Goal: Information Seeking & Learning: Learn about a topic

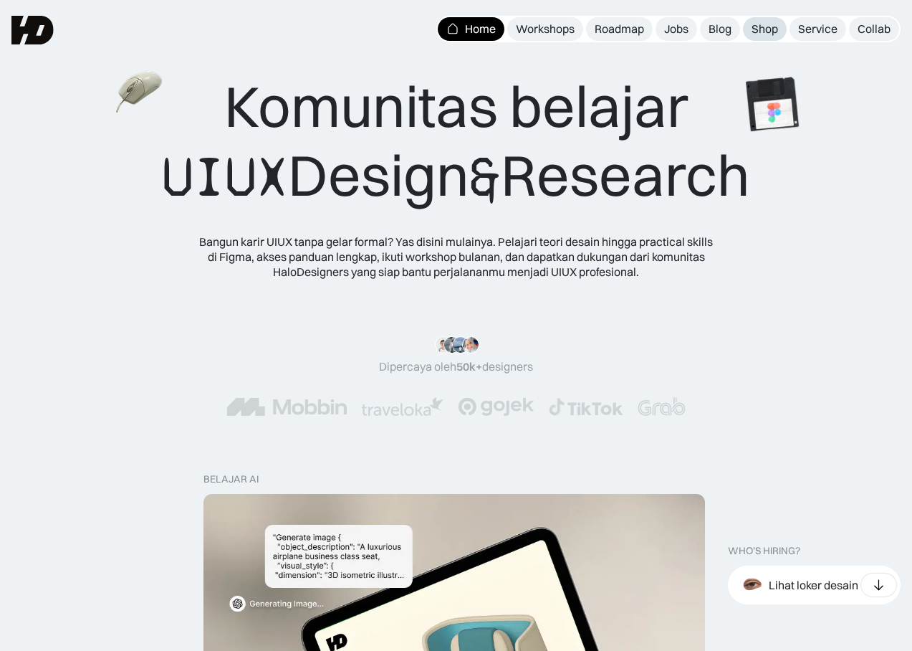
click at [772, 27] on div "Shop" at bounding box center [765, 28] width 27 height 15
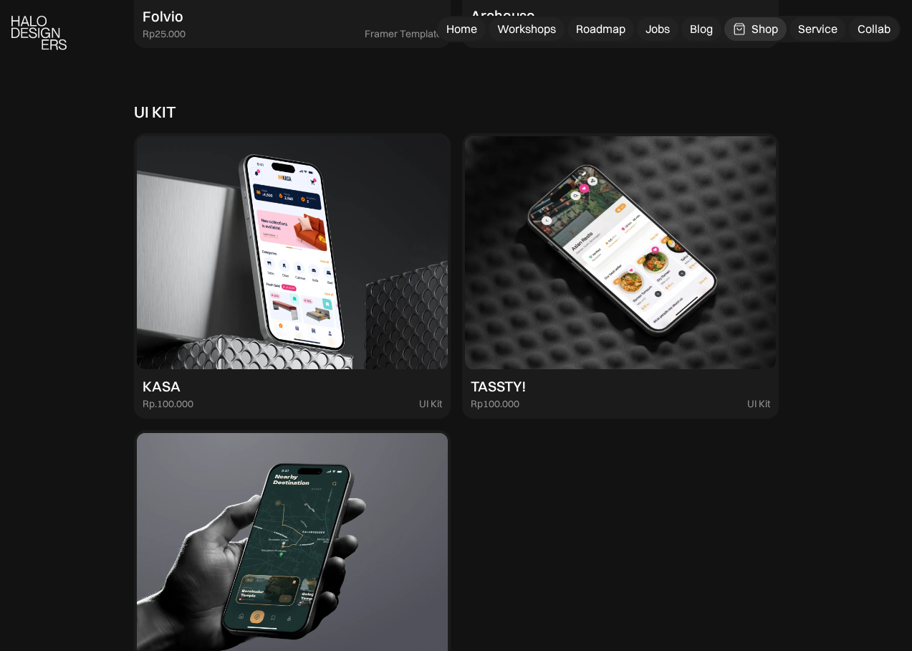
scroll to position [3945, 0]
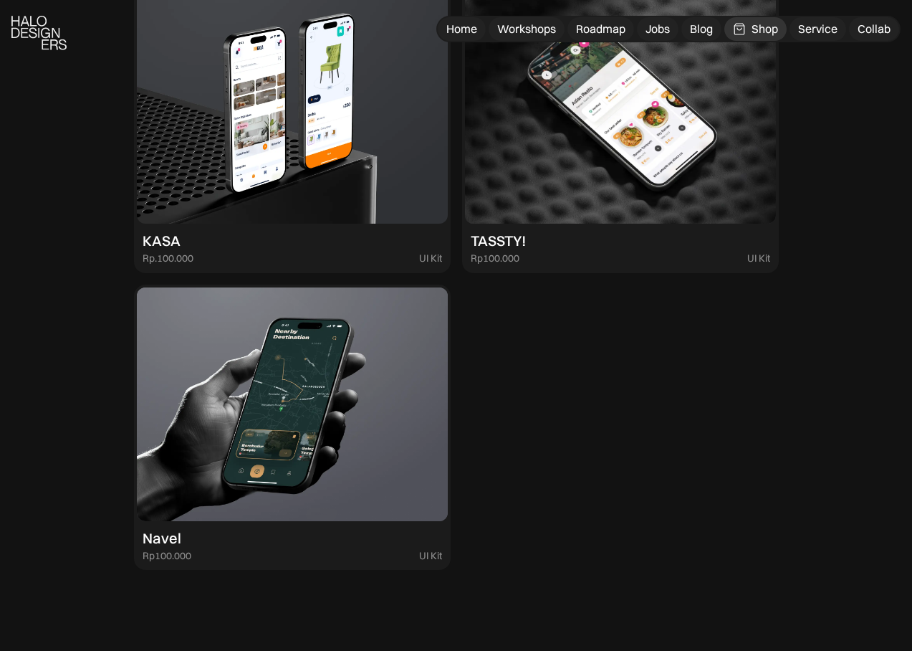
click at [248, 224] on img at bounding box center [292, 108] width 311 height 234
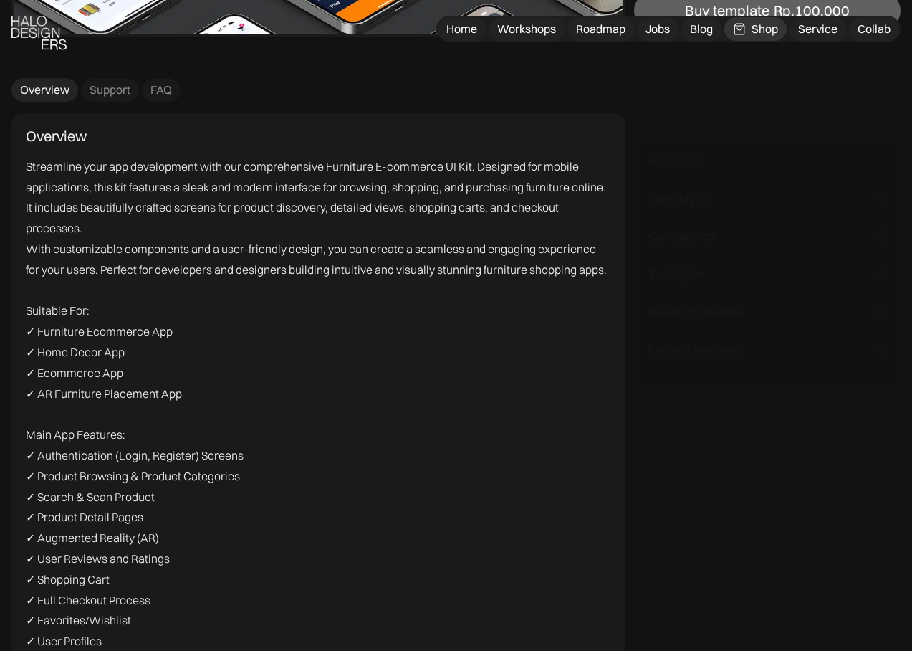
scroll to position [1872, 0]
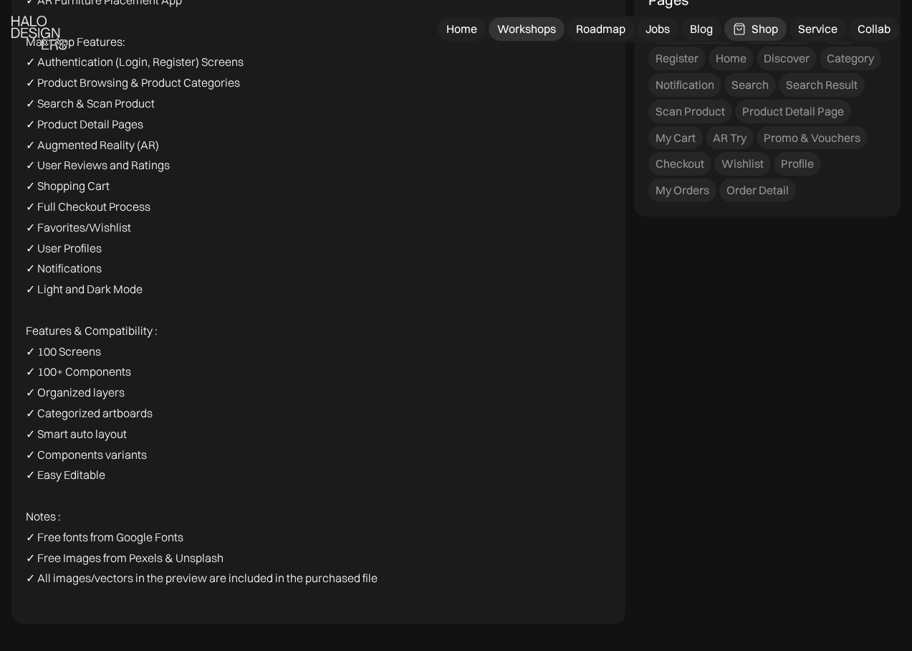
click at [519, 31] on div "Workshops" at bounding box center [526, 28] width 59 height 15
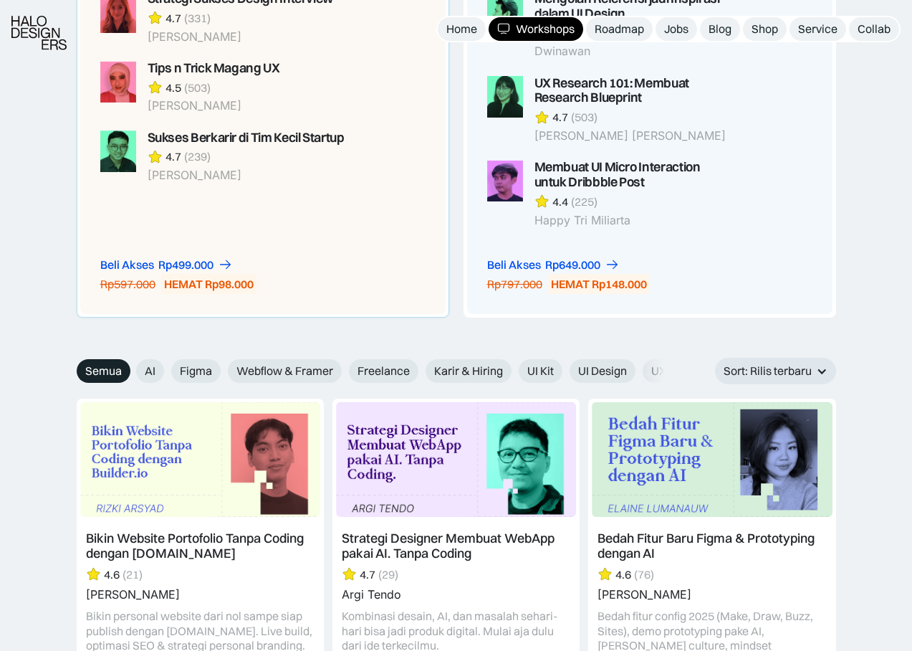
scroll to position [1377, 0]
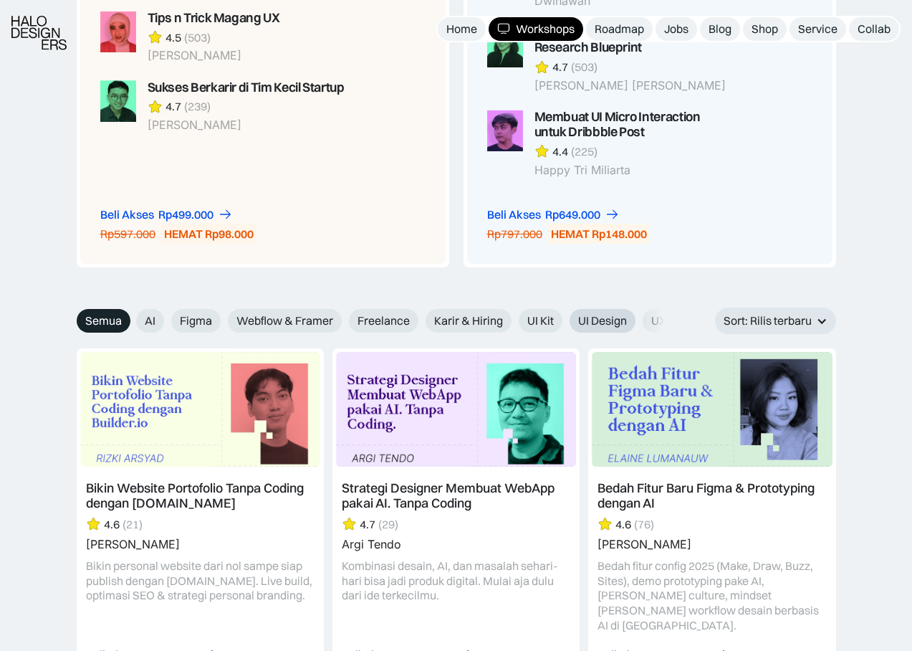
click at [600, 319] on span "UI Design" at bounding box center [602, 320] width 49 height 15
click at [565, 319] on input "UI Design" at bounding box center [559, 315] width 9 height 9
radio input "true"
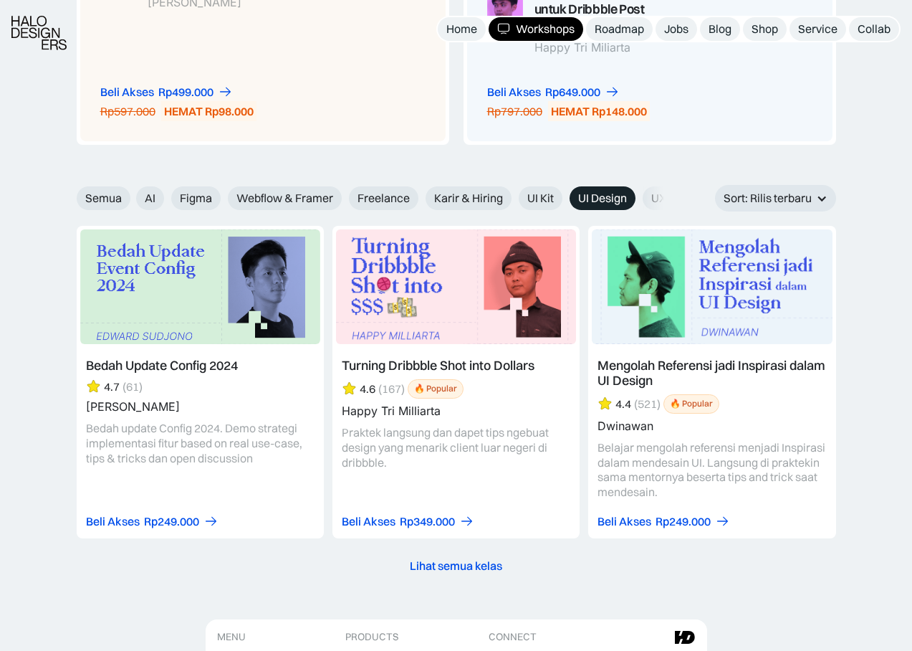
scroll to position [1504, 0]
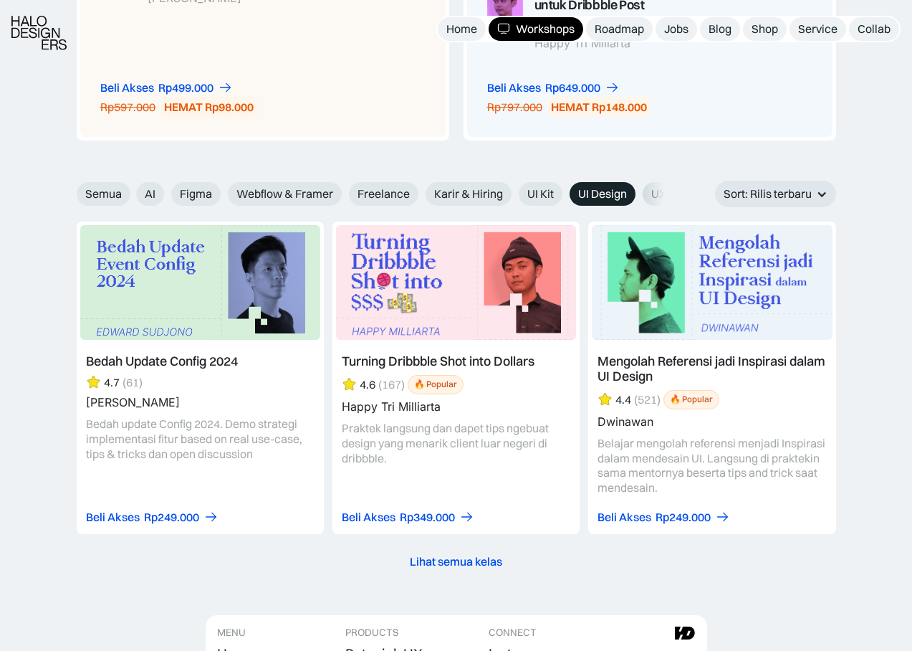
click at [653, 198] on span "UX Design" at bounding box center [677, 193] width 53 height 15
click at [638, 193] on input "UX Design" at bounding box center [632, 188] width 9 height 9
radio input "true"
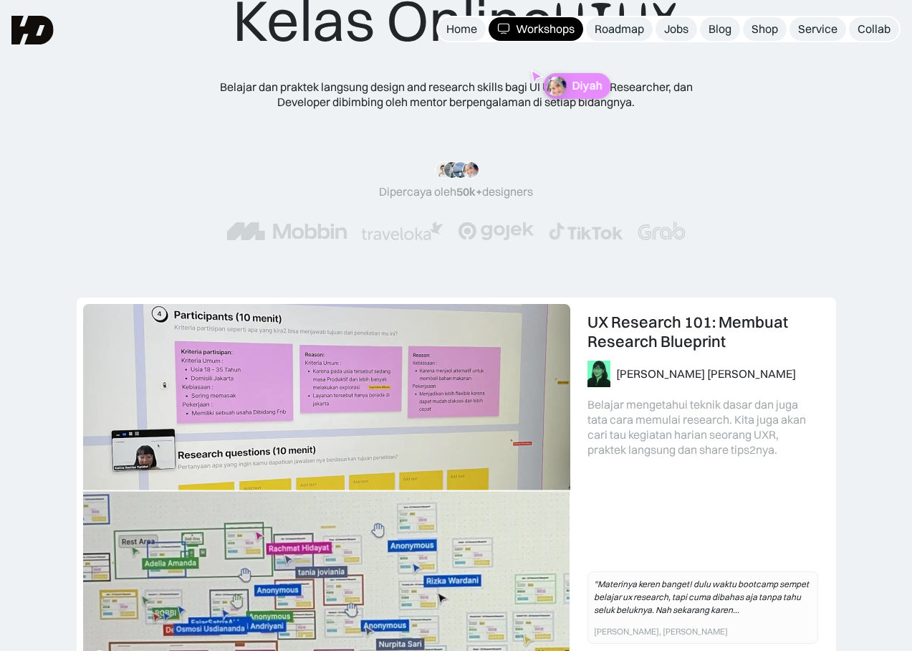
scroll to position [0, 0]
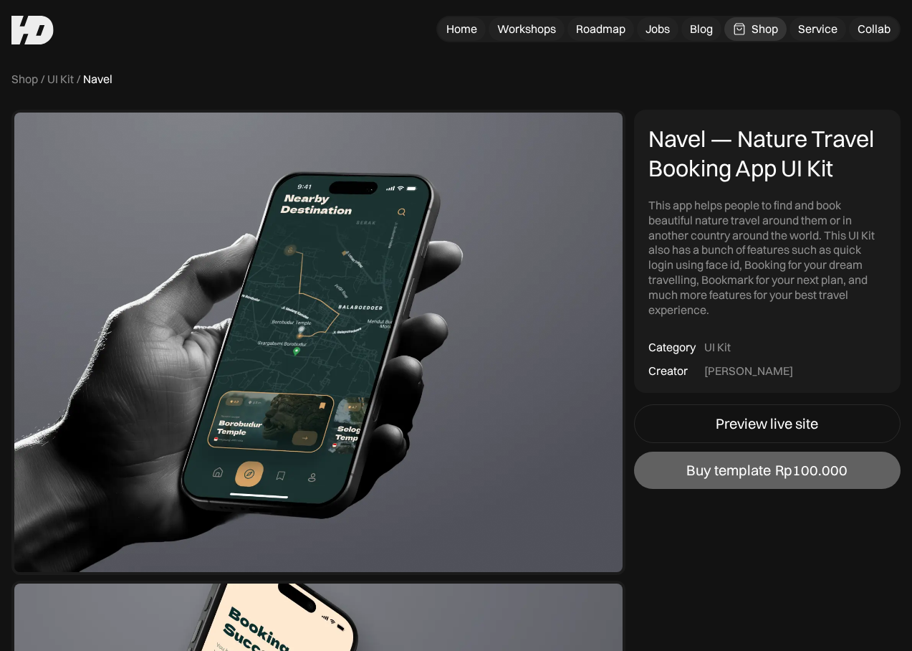
click at [57, 80] on div "UI Kit" at bounding box center [60, 79] width 27 height 15
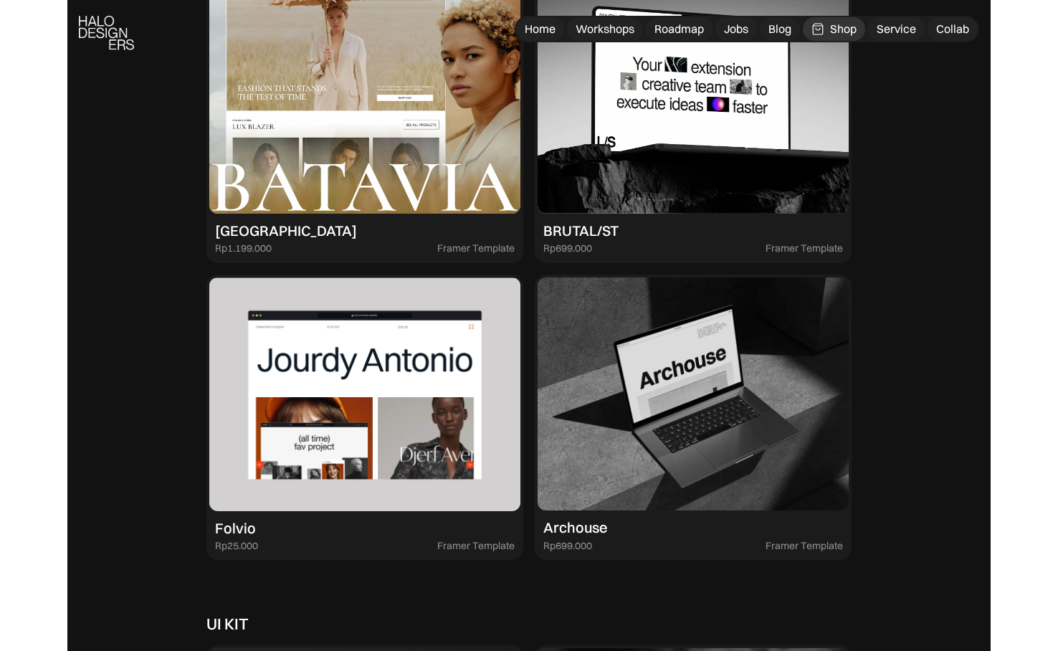
scroll to position [3217, 0]
